Goal: Register for event/course

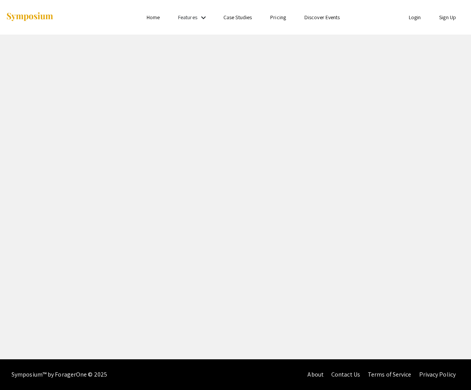
click at [412, 17] on link "Login" at bounding box center [415, 17] width 12 height 7
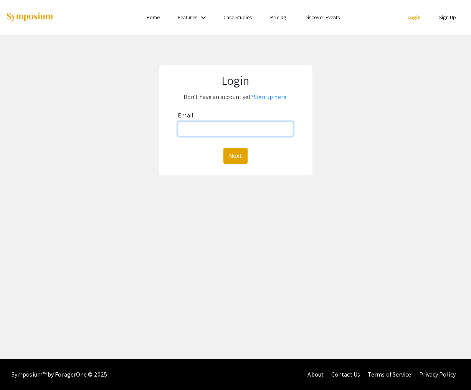
type input "you.say.potato@gmail.com"
click at [236, 154] on button "Next" at bounding box center [235, 156] width 24 height 16
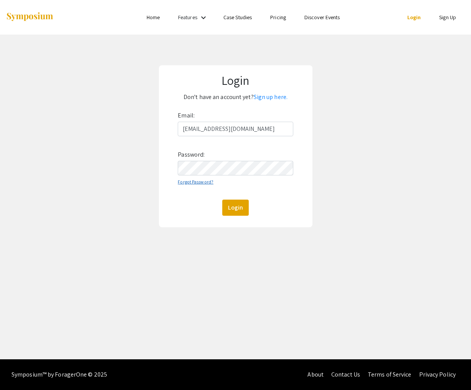
click at [197, 182] on link "Forgot Password?" at bounding box center [196, 182] width 36 height 6
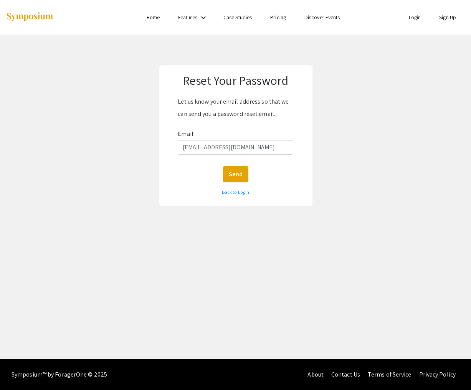
click at [278, 122] on div "Let us know your email address so that we can send you a password reset email. …" at bounding box center [235, 125] width 115 height 59
click at [238, 191] on link "Back to Login" at bounding box center [235, 192] width 27 height 6
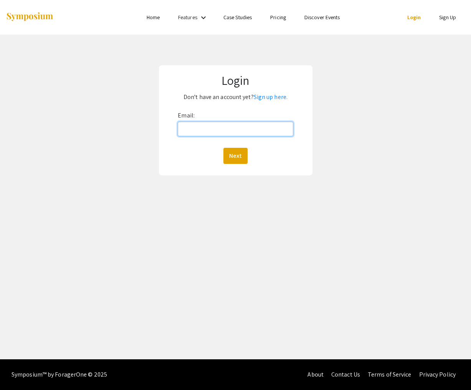
type input "you.say.potato@gmail.com"
click at [234, 153] on button "Next" at bounding box center [235, 156] width 24 height 16
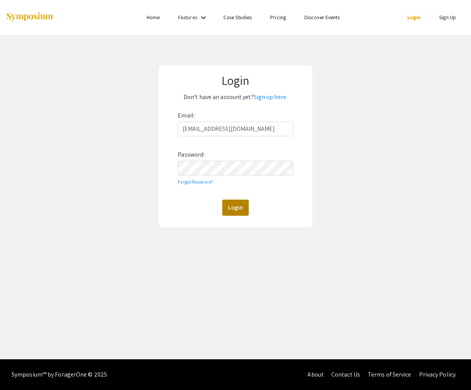
click at [236, 205] on button "Login" at bounding box center [235, 208] width 26 height 16
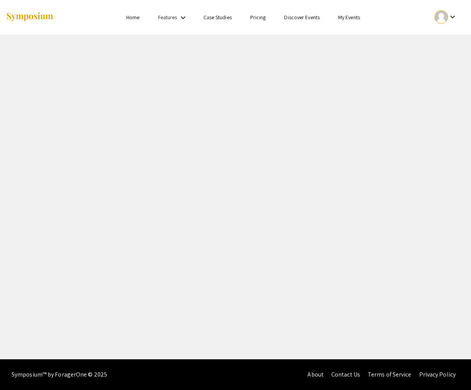
click at [348, 16] on link "My Events" at bounding box center [349, 17] width 22 height 7
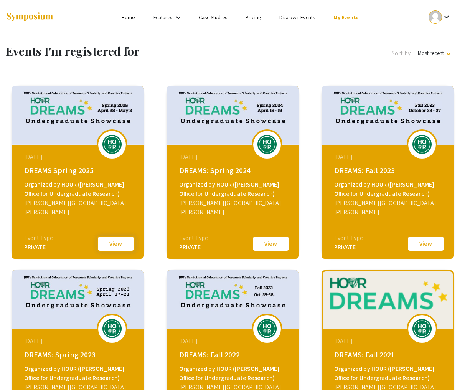
click at [112, 243] on button "View" at bounding box center [116, 244] width 38 height 16
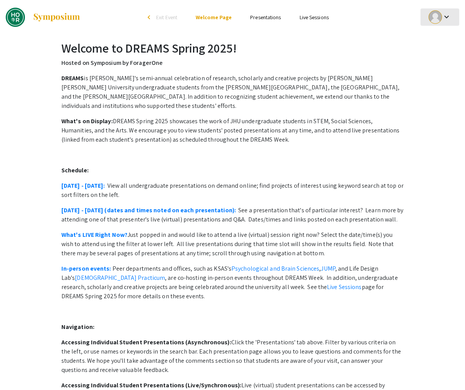
click at [447, 17] on mat-icon "keyboard_arrow_down" at bounding box center [446, 16] width 9 height 9
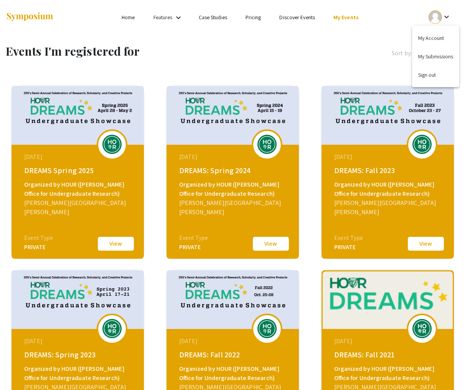
click at [256, 53] on div at bounding box center [232, 195] width 465 height 390
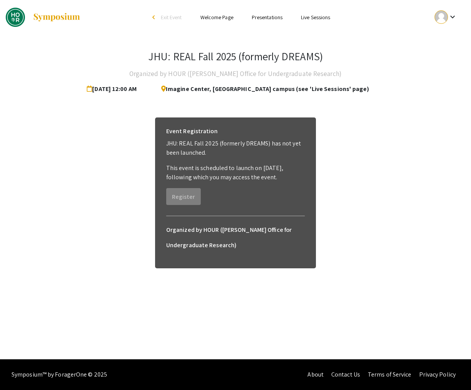
click at [208, 143] on p "JHU: REAL Fall 2025 (formerly DREAMS) has not yet been launched." at bounding box center [235, 148] width 139 height 18
click at [233, 198] on div "Event Registration JHU: REAL Fall 2025 (formerly DREAMS) has not yet been launc…" at bounding box center [235, 164] width 151 height 94
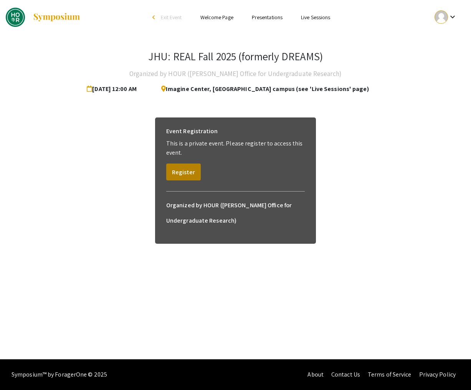
click at [180, 168] on button "Register" at bounding box center [183, 172] width 35 height 17
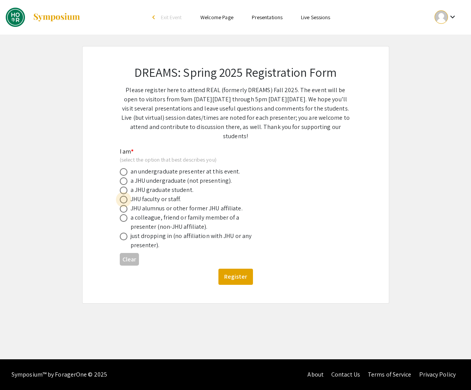
click at [122, 198] on span at bounding box center [124, 200] width 8 height 8
click at [122, 198] on input "radio" at bounding box center [124, 200] width 8 height 8
radio input "true"
click at [238, 275] on button "Register" at bounding box center [235, 277] width 35 height 16
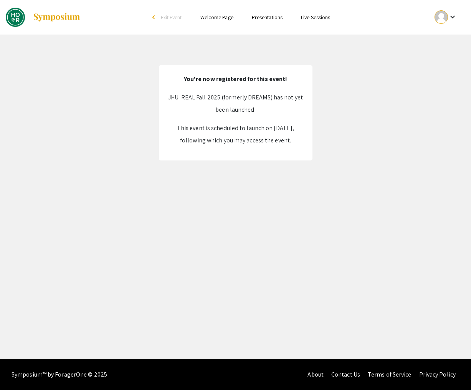
click at [221, 18] on link "Welcome Page" at bounding box center [216, 17] width 33 height 7
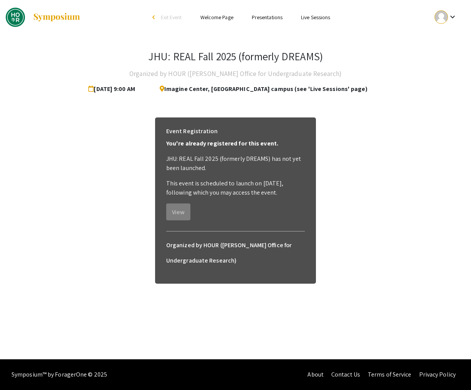
click at [315, 16] on link "Live Sessions" at bounding box center [315, 17] width 29 height 7
click at [266, 18] on link "Presentations" at bounding box center [267, 17] width 31 height 7
click at [214, 15] on link "Welcome Page" at bounding box center [216, 17] width 33 height 7
